Goal: Navigation & Orientation: Find specific page/section

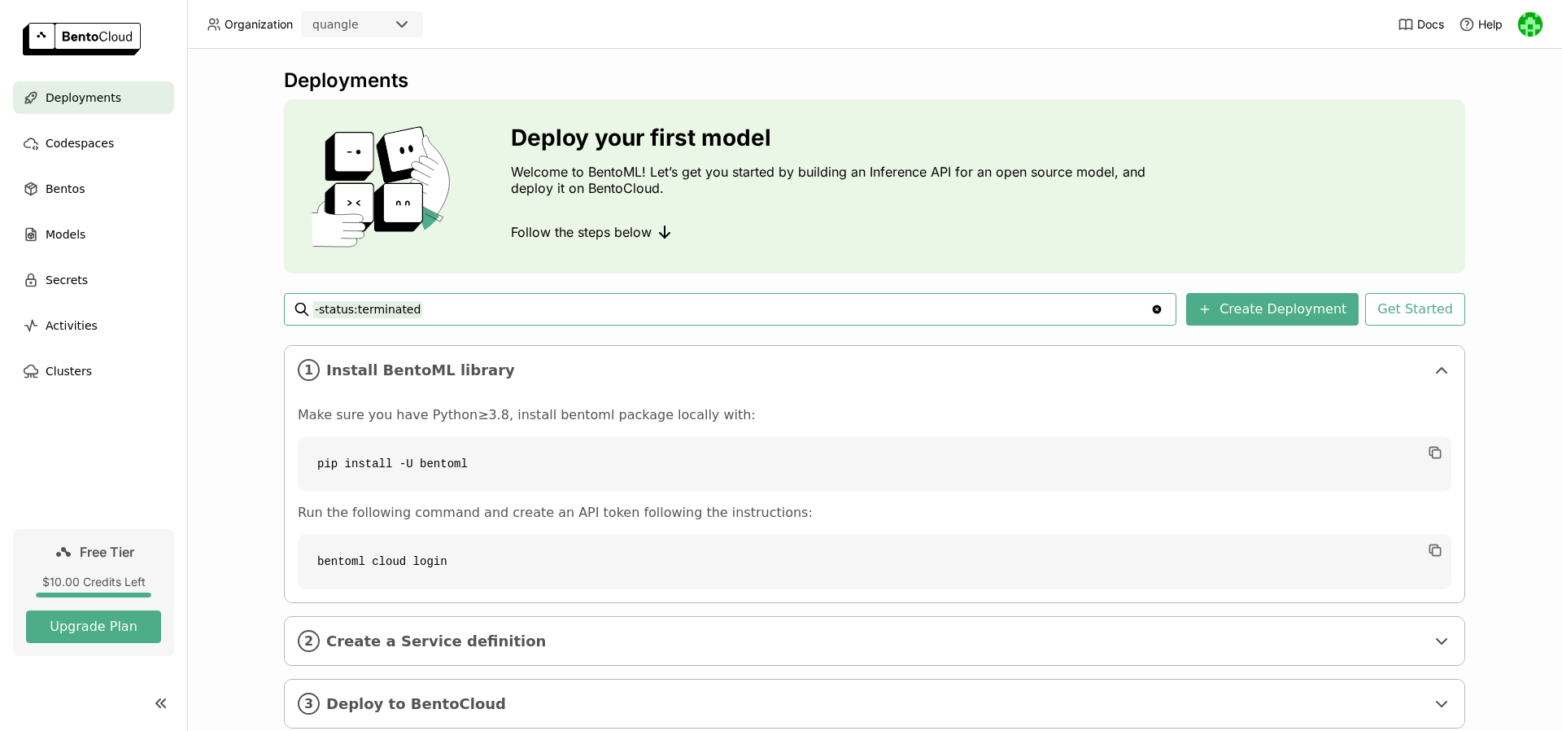
click at [73, 32] on img at bounding box center [82, 39] width 118 height 33
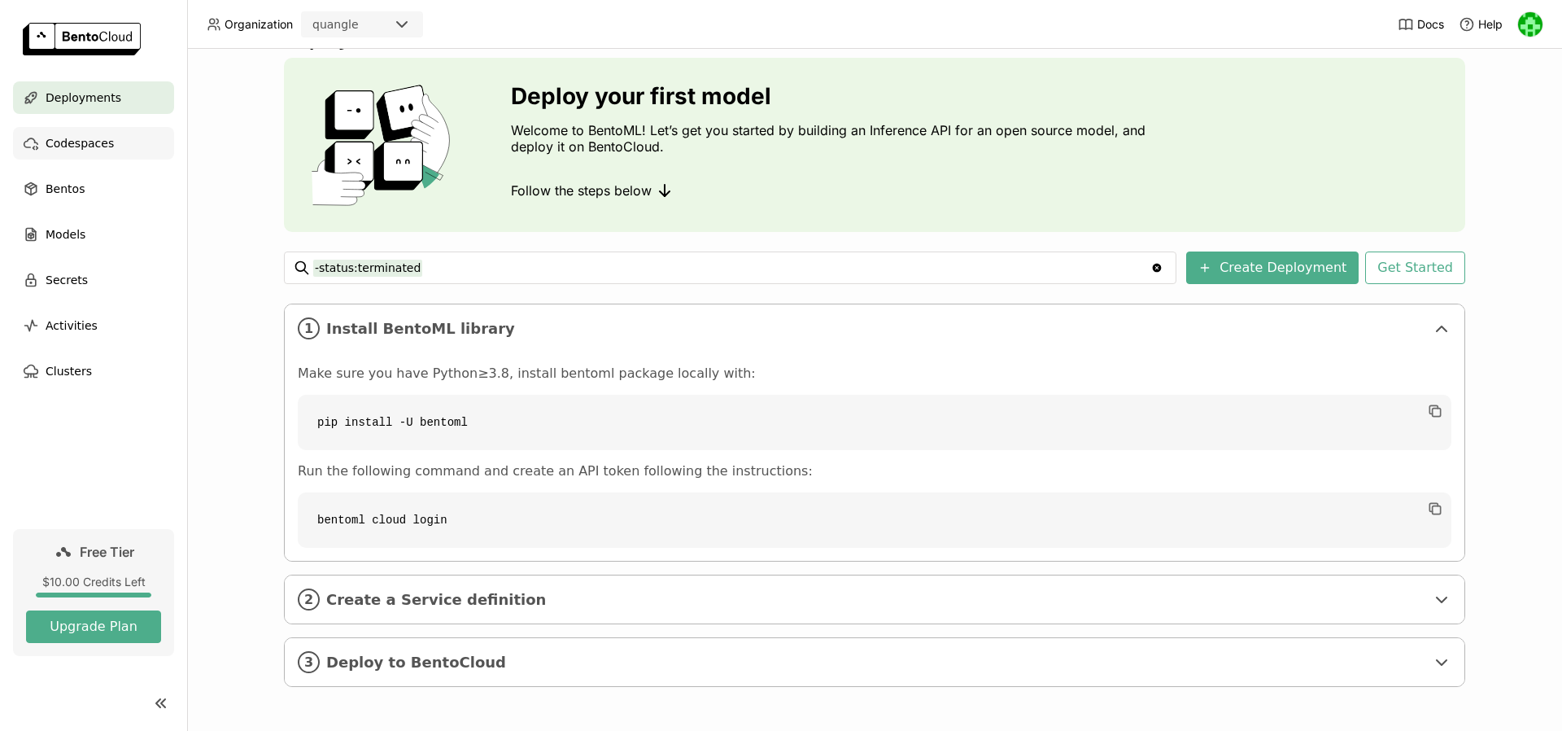
click at [114, 146] on div "Codespaces" at bounding box center [93, 143] width 161 height 33
